Goal: Task Accomplishment & Management: Manage account settings

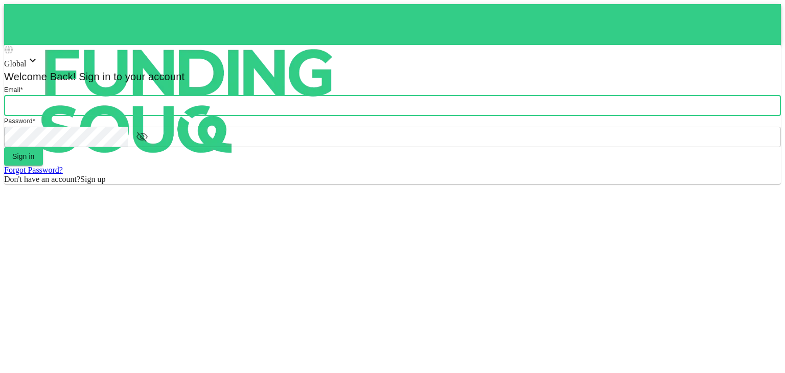
click at [353, 116] on input "email" at bounding box center [392, 106] width 777 height 20
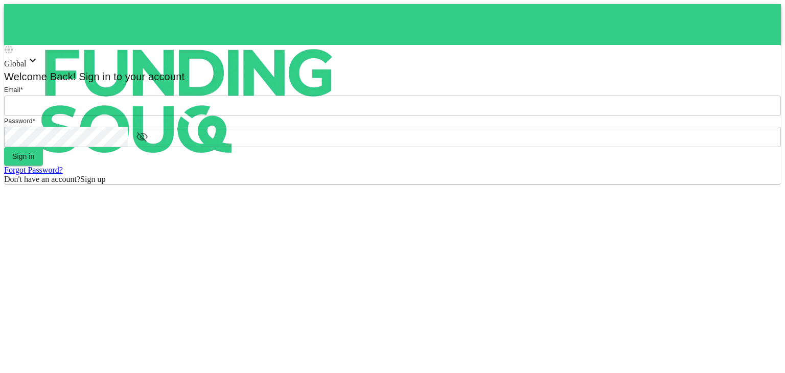
type input "[PERSON_NAME][EMAIL_ADDRESS][DOMAIN_NAME]"
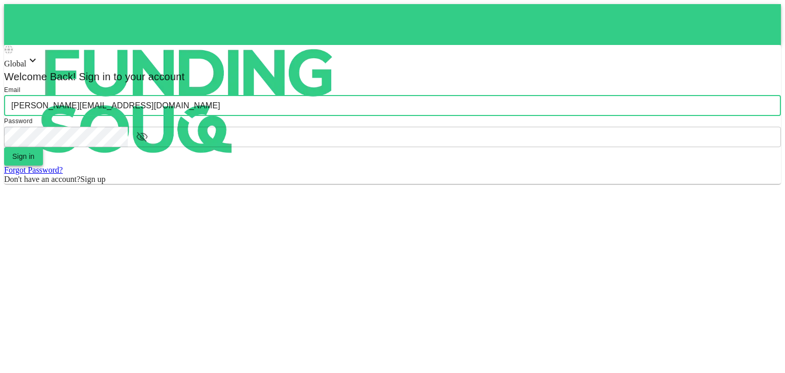
click at [43, 166] on button "Sign in" at bounding box center [23, 156] width 39 height 18
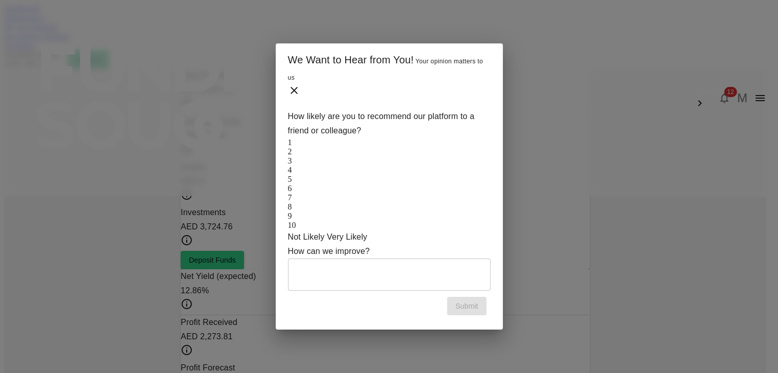
click at [482, 98] on div "We Want to Hear from You! Your opinion matters to us" at bounding box center [389, 77] width 202 height 50
click at [298, 91] on icon at bounding box center [293, 90] width 7 height 7
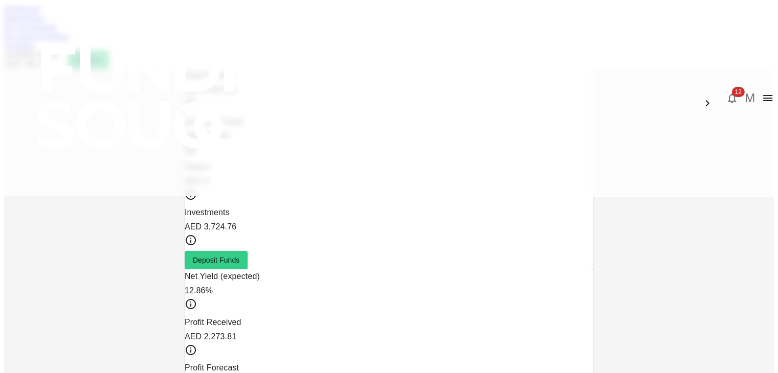
click at [731, 87] on span "12" at bounding box center [737, 92] width 13 height 10
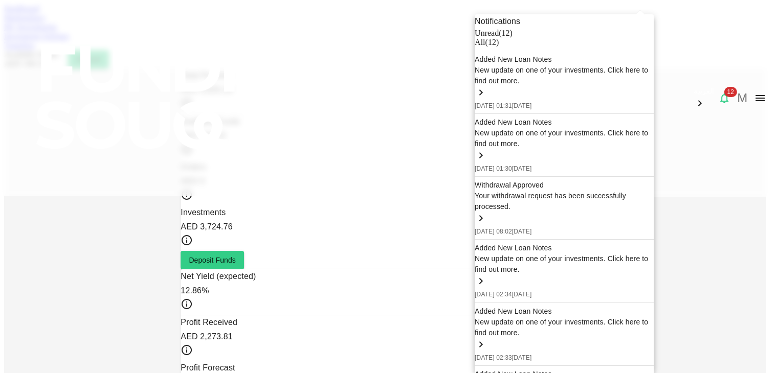
click at [164, 55] on div at bounding box center [389, 186] width 778 height 373
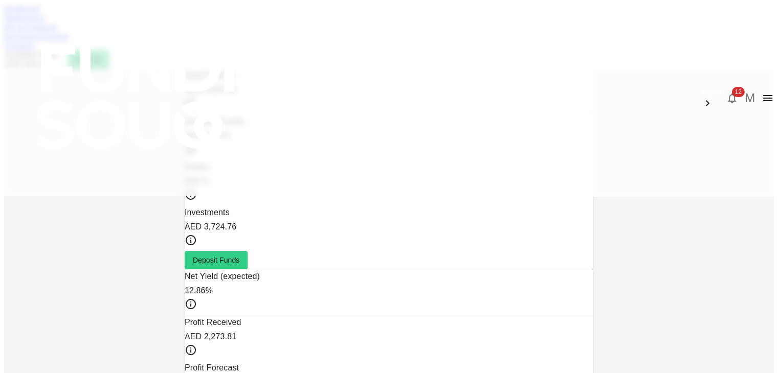
click at [45, 22] on link "Marketplace" at bounding box center [24, 17] width 41 height 9
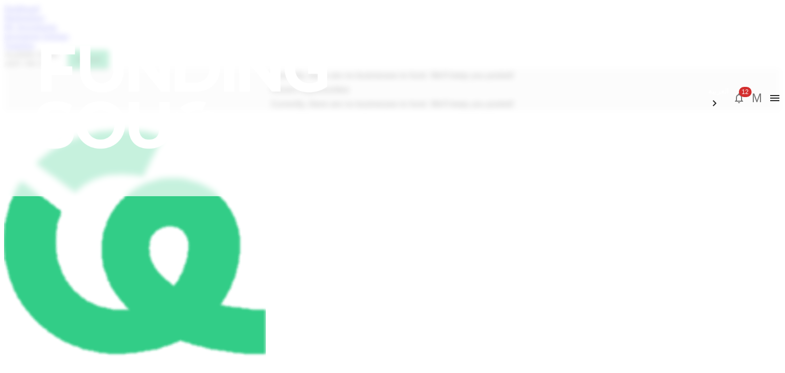
click at [57, 31] on link "My Investments" at bounding box center [30, 26] width 53 height 9
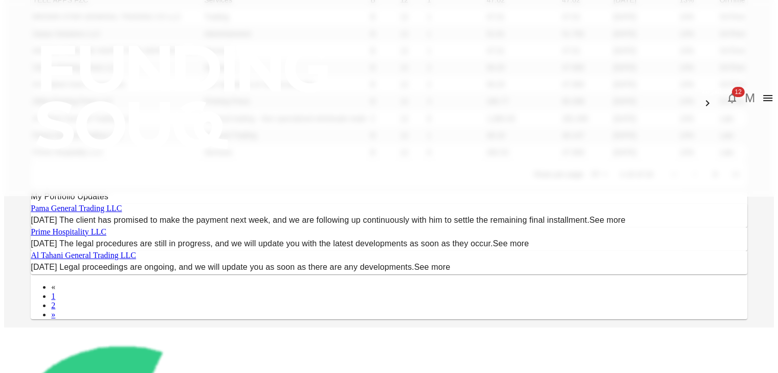
scroll to position [245, 0]
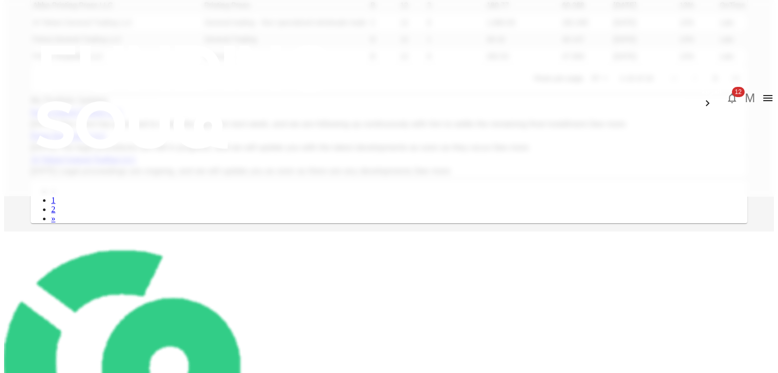
click at [519, 220] on body "العربية 12 M Dashboard Marketplace My Investments Investment Settings Transfers…" at bounding box center [388, 165] width 769 height 812
click at [523, 258] on li "25" at bounding box center [526, 255] width 30 height 18
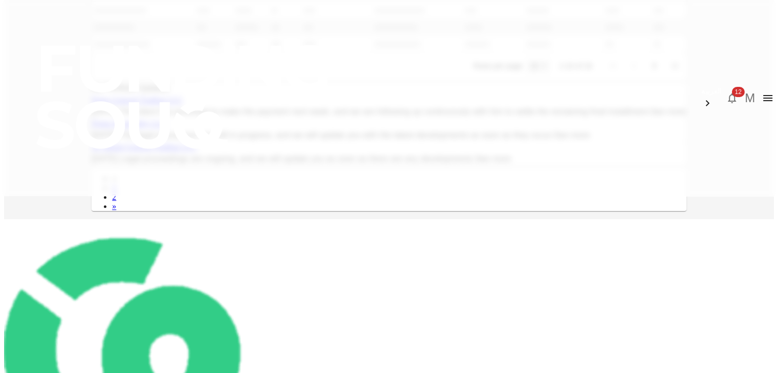
type input "25"
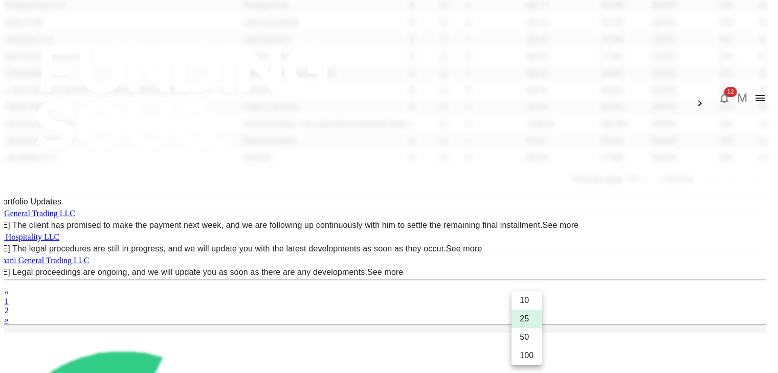
click at [16, 243] on div at bounding box center [389, 186] width 778 height 373
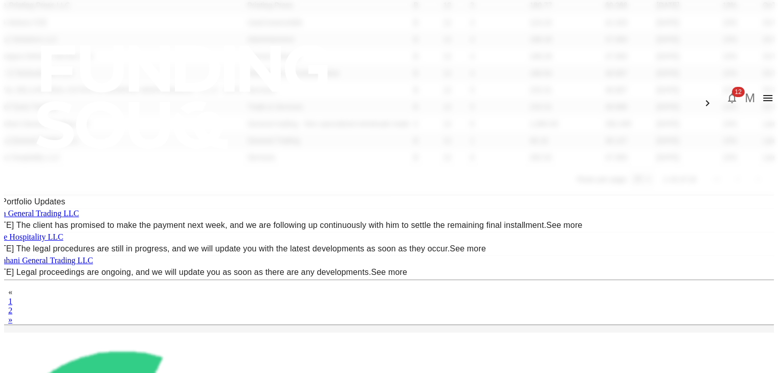
scroll to position [252, 0]
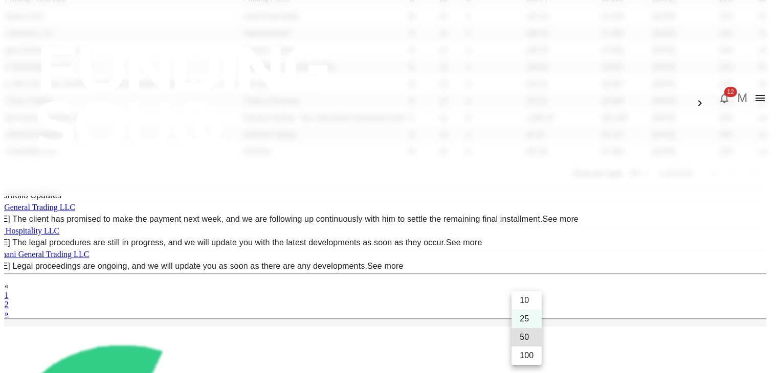
click at [748, 236] on div at bounding box center [389, 186] width 778 height 373
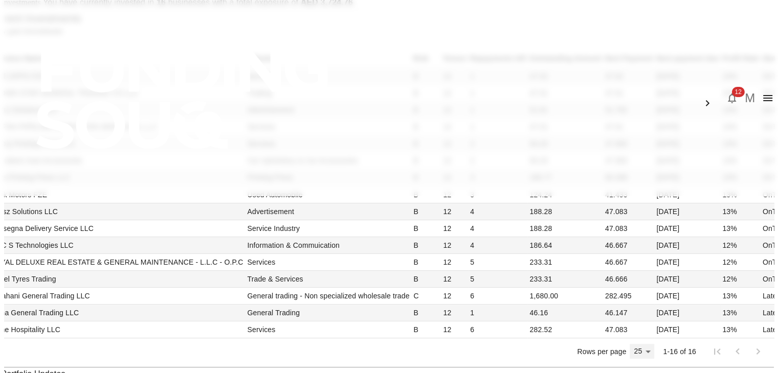
scroll to position [0, 0]
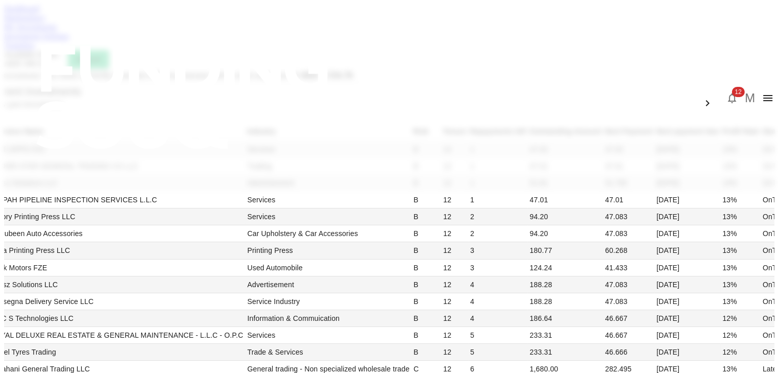
click at [725, 92] on icon "button" at bounding box center [731, 98] width 12 height 12
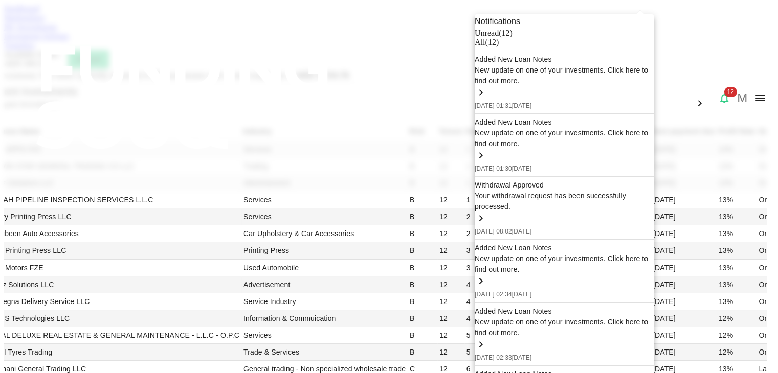
click at [485, 47] on span "All" at bounding box center [479, 42] width 10 height 9
click at [745, 111] on div at bounding box center [389, 186] width 778 height 373
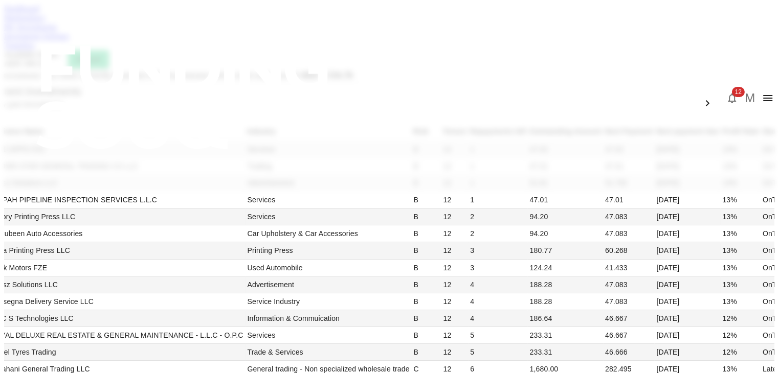
click at [725, 92] on icon "button" at bounding box center [731, 98] width 12 height 12
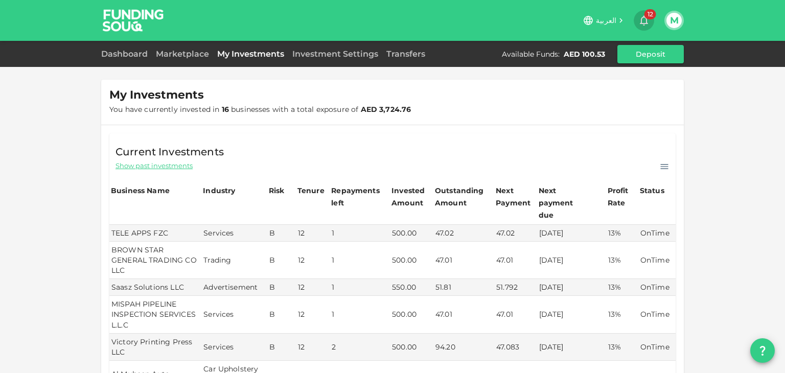
click at [646, 16] on span "12" at bounding box center [651, 14] width 12 height 10
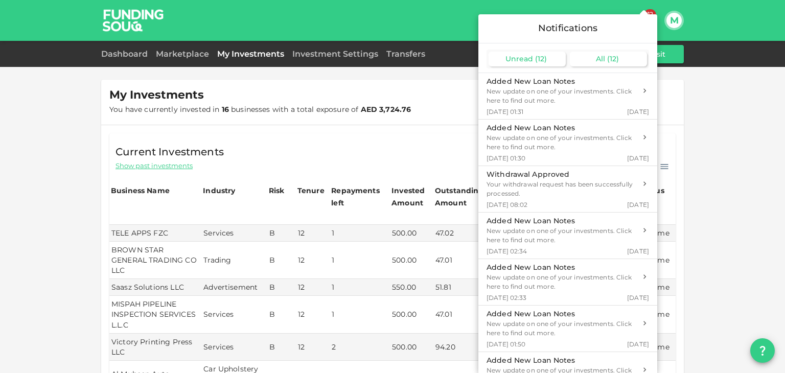
click at [606, 54] on div "All ( 12 )" at bounding box center [608, 59] width 77 height 15
click at [534, 58] on div "Unread ( 12 )" at bounding box center [527, 59] width 77 height 15
